Goal: Task Accomplishment & Management: Manage account settings

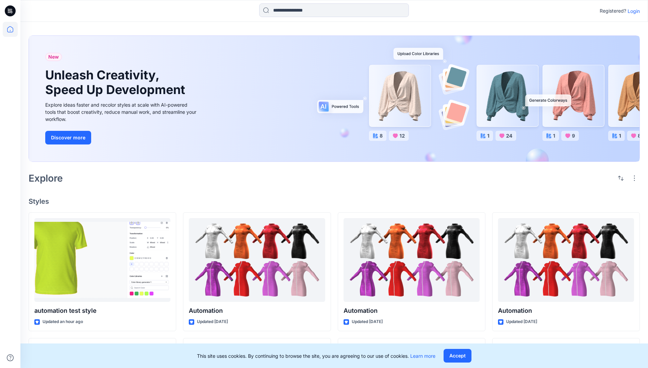
click at [632, 11] on p "Login" at bounding box center [634, 10] width 12 height 7
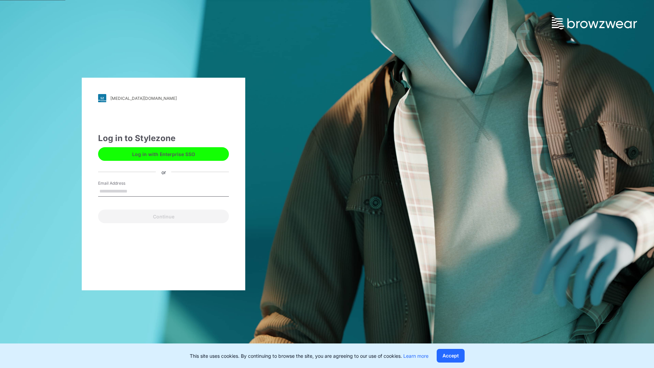
click at [134, 191] on input "Email Address" at bounding box center [163, 191] width 131 height 10
type input "**********"
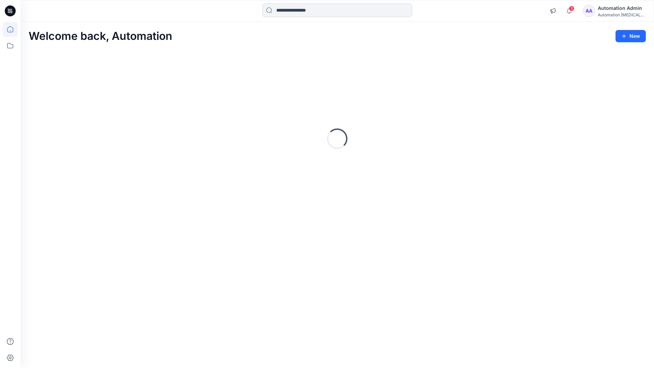
click at [13, 29] on icon at bounding box center [10, 29] width 6 height 6
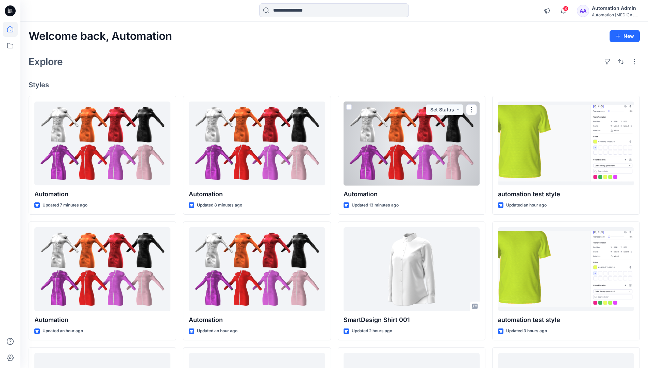
click at [608, 8] on div "Automation Admin" at bounding box center [616, 8] width 48 height 8
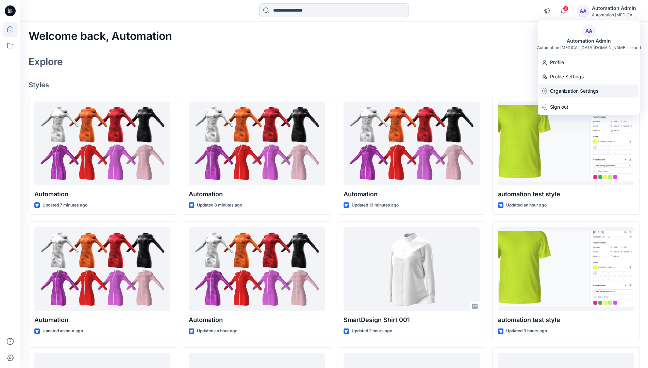
click at [592, 92] on p "Organization Settings" at bounding box center [574, 90] width 48 height 13
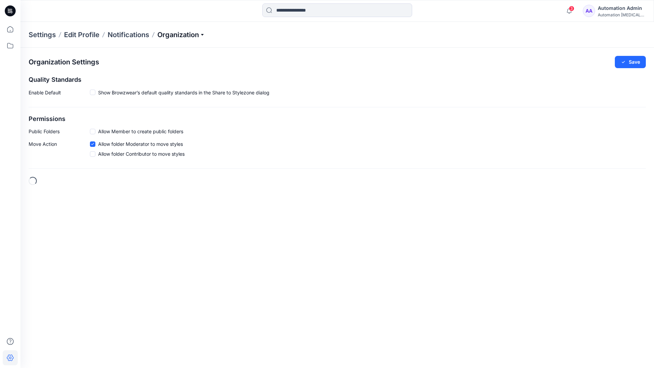
click at [195, 36] on p "Organization" at bounding box center [181, 35] width 48 height 10
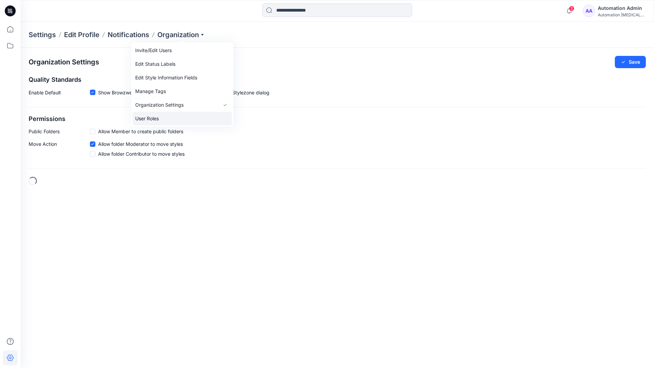
click at [181, 116] on link "User Roles" at bounding box center [181, 119] width 99 height 14
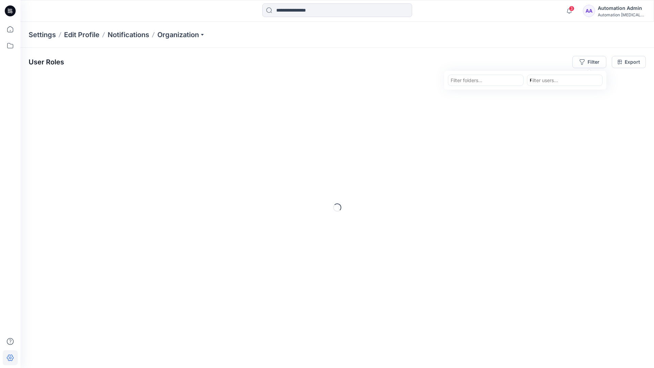
type input "*****"
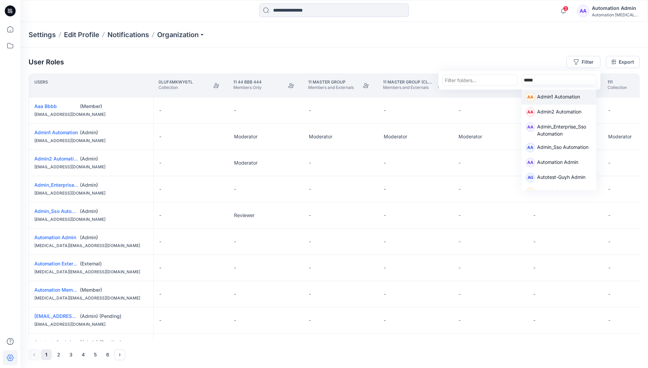
click at [550, 95] on p "Admin1 Automation" at bounding box center [559, 97] width 43 height 9
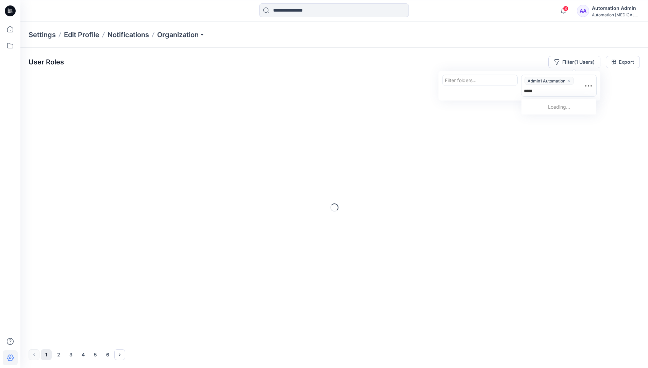
type input "******"
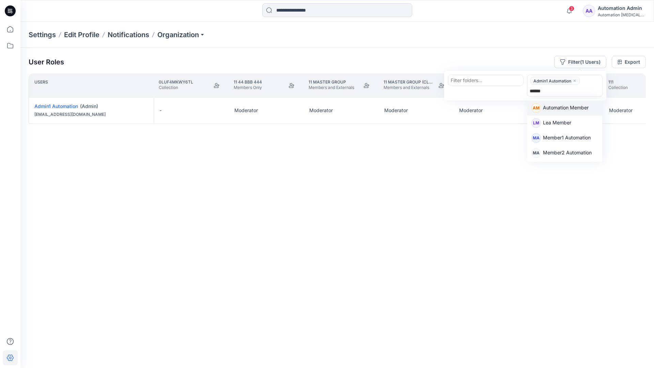
click at [569, 106] on p "Automation Member" at bounding box center [566, 108] width 46 height 9
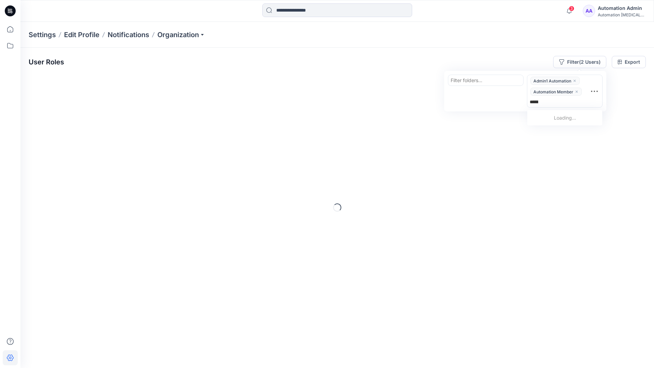
type input "********"
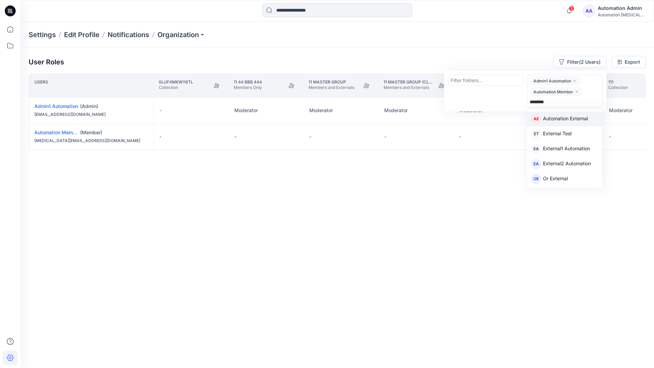
click at [575, 121] on p "Automation External" at bounding box center [565, 119] width 45 height 9
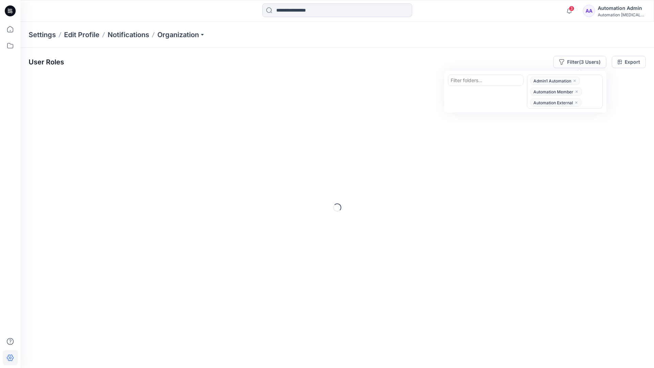
click at [467, 57] on div "User Roles Filter (3 Users) Filter folders... option Automation External, selec…" at bounding box center [337, 62] width 617 height 12
click at [573, 61] on button "Filter (3 Users)" at bounding box center [579, 62] width 53 height 12
click at [471, 79] on div at bounding box center [485, 80] width 70 height 9
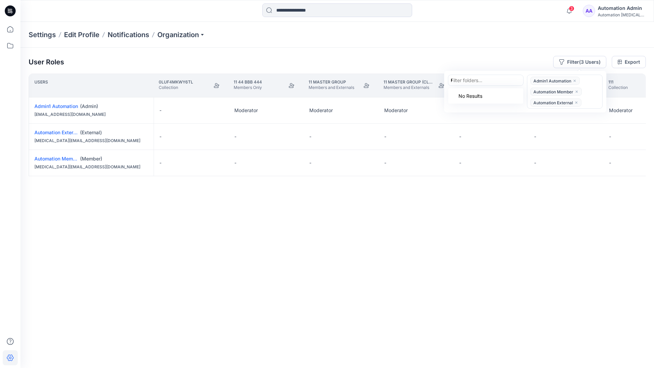
type input "******"
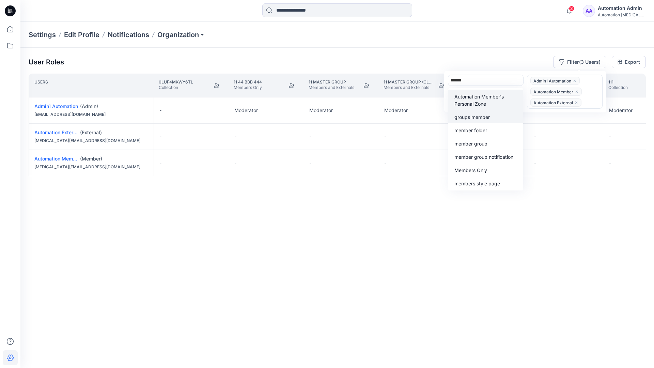
click at [484, 113] on div "groups member" at bounding box center [485, 117] width 67 height 8
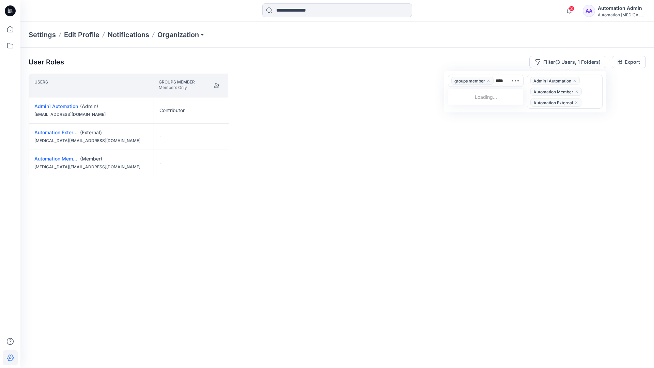
type input "*****"
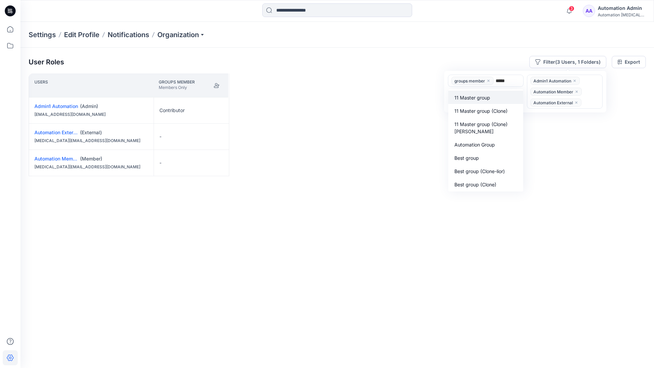
scroll to position [73, 0]
click at [479, 142] on p "Automation Group" at bounding box center [474, 144] width 41 height 7
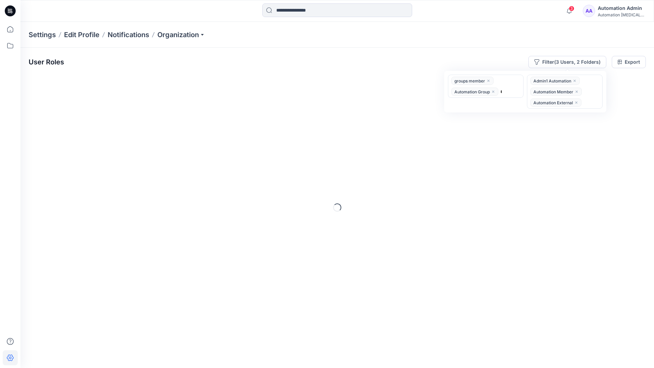
type input "******"
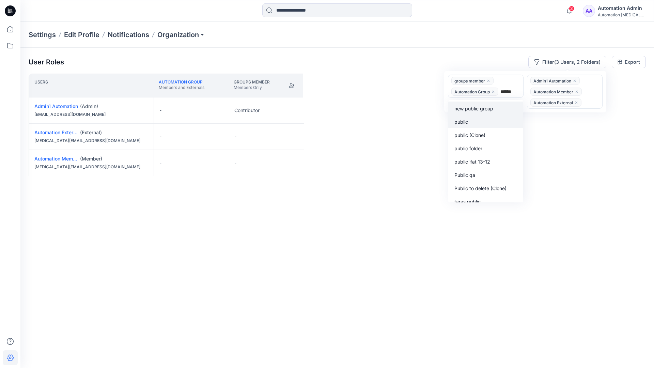
click at [472, 119] on div "public" at bounding box center [485, 121] width 67 height 8
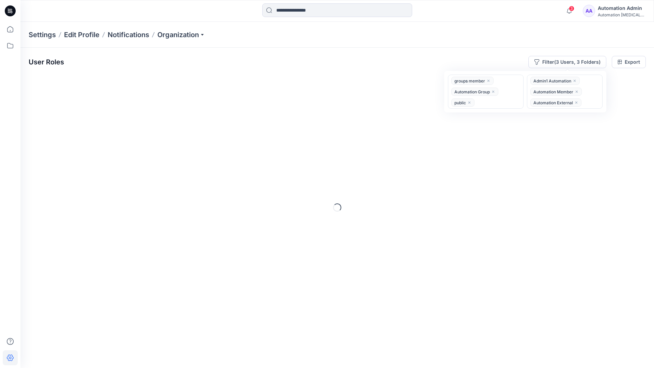
click at [381, 50] on div "User Roles Filter (3 Users, 3 Folders) option public, selected. groups member A…" at bounding box center [336, 198] width 633 height 301
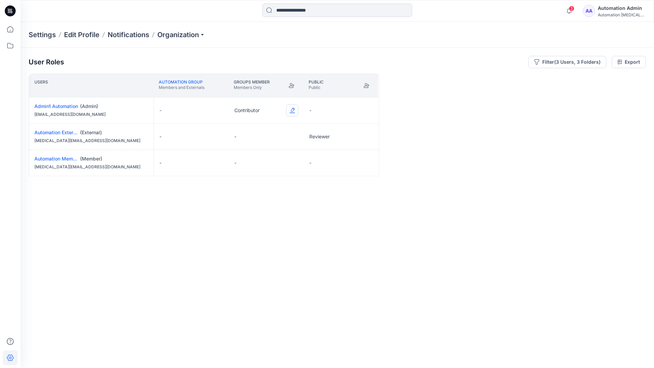
click at [293, 110] on button "Edit Role" at bounding box center [292, 110] width 12 height 12
click at [267, 137] on button "Reviewer" at bounding box center [260, 139] width 74 height 12
click at [367, 135] on button "Edit Role" at bounding box center [367, 136] width 12 height 12
click at [344, 165] on button "Reviewer" at bounding box center [335, 165] width 74 height 12
click at [366, 137] on button "Edit Role" at bounding box center [367, 136] width 12 height 12
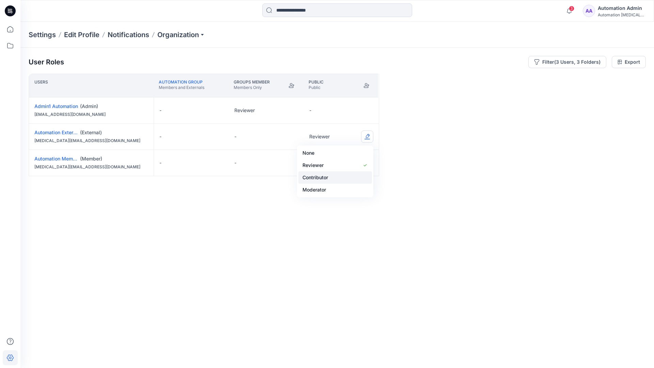
click at [344, 171] on button "Contributor" at bounding box center [335, 177] width 74 height 12
click at [365, 163] on button "Edit Role" at bounding box center [367, 163] width 12 height 12
click at [350, 179] on button "None" at bounding box center [335, 179] width 74 height 12
click at [293, 132] on button "Edit Role" at bounding box center [292, 136] width 12 height 12
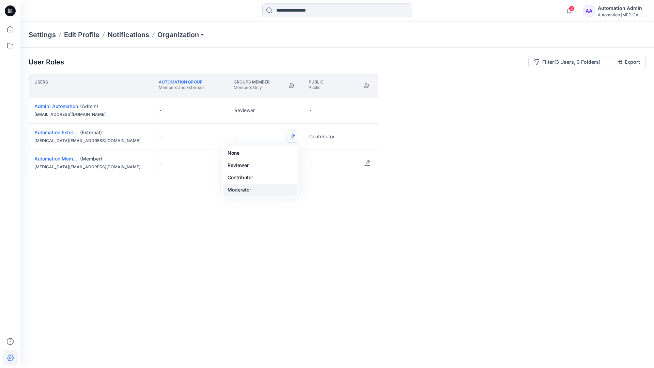
click at [268, 186] on button "Moderator" at bounding box center [260, 189] width 74 height 12
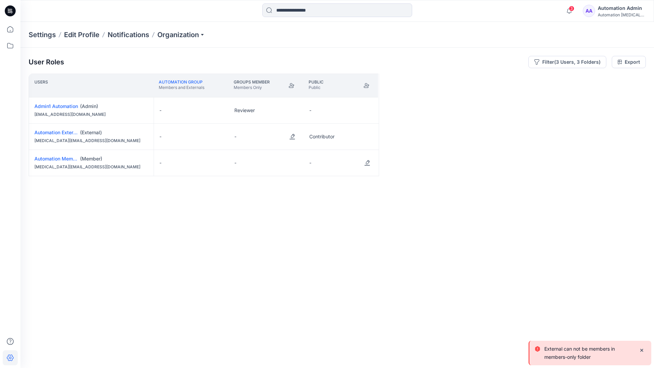
click at [563, 355] on p "External can not be members in members-only folder" at bounding box center [588, 352] width 89 height 16
click at [627, 7] on div "Automation Admin" at bounding box center [621, 8] width 48 height 8
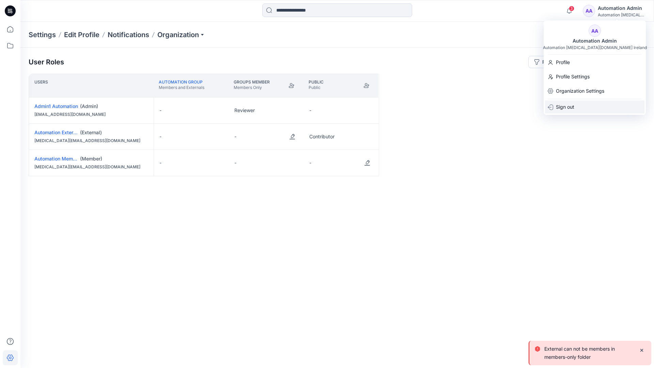
click at [597, 102] on div "Sign out" at bounding box center [594, 106] width 99 height 13
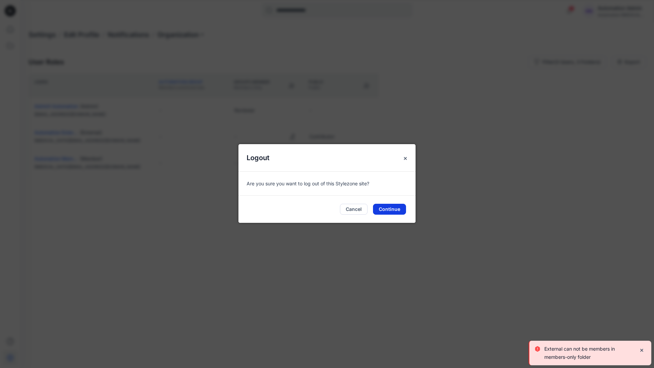
click at [396, 211] on button "Continue" at bounding box center [389, 209] width 33 height 11
